Goal: Find specific page/section: Find specific page/section

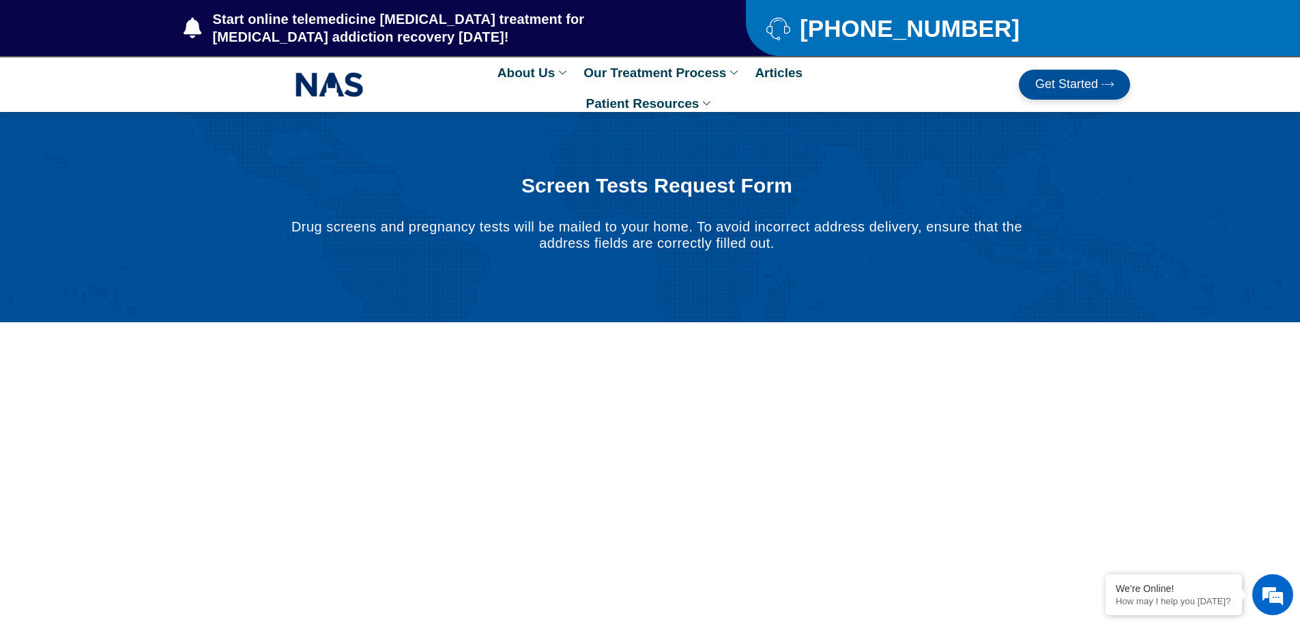
click at [1058, 87] on span "Get Started" at bounding box center [1067, 85] width 63 height 14
